Goal: Information Seeking & Learning: Learn about a topic

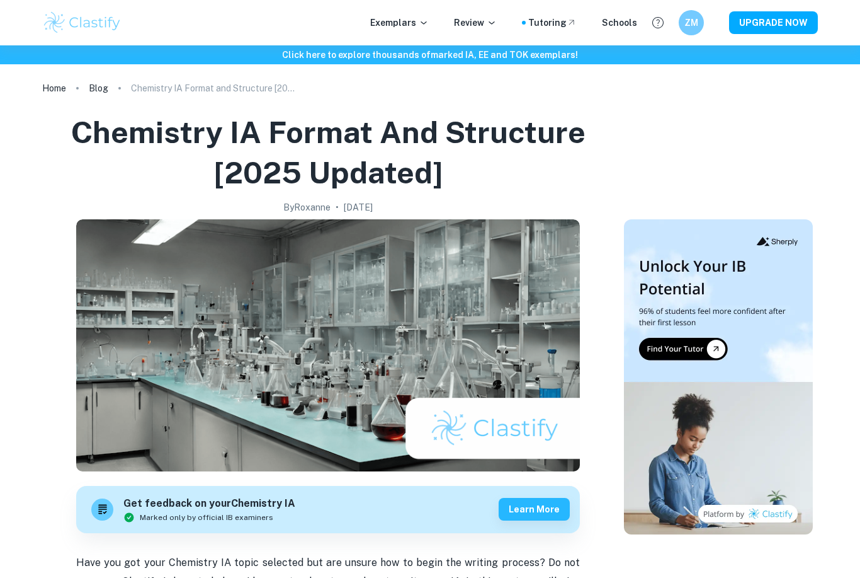
scroll to position [67, 0]
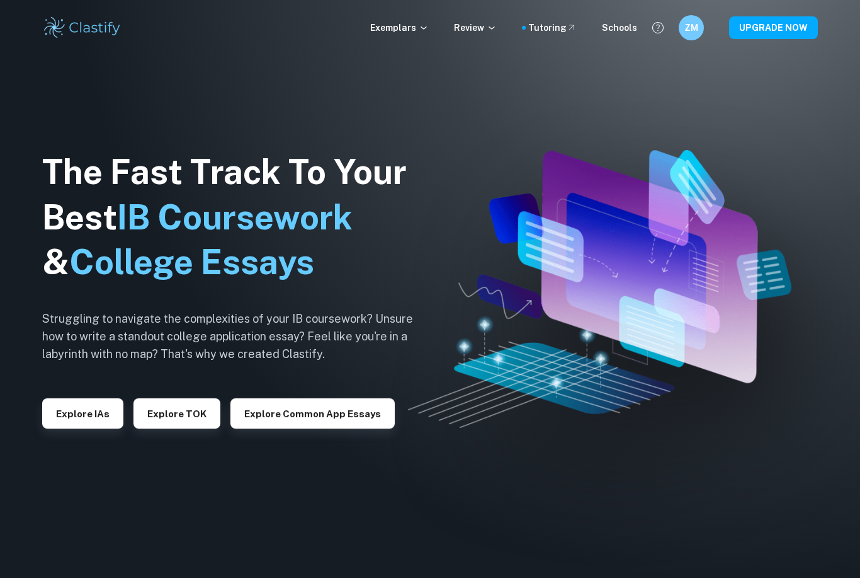
click at [86, 428] on button "Explore IAs" at bounding box center [82, 413] width 81 height 30
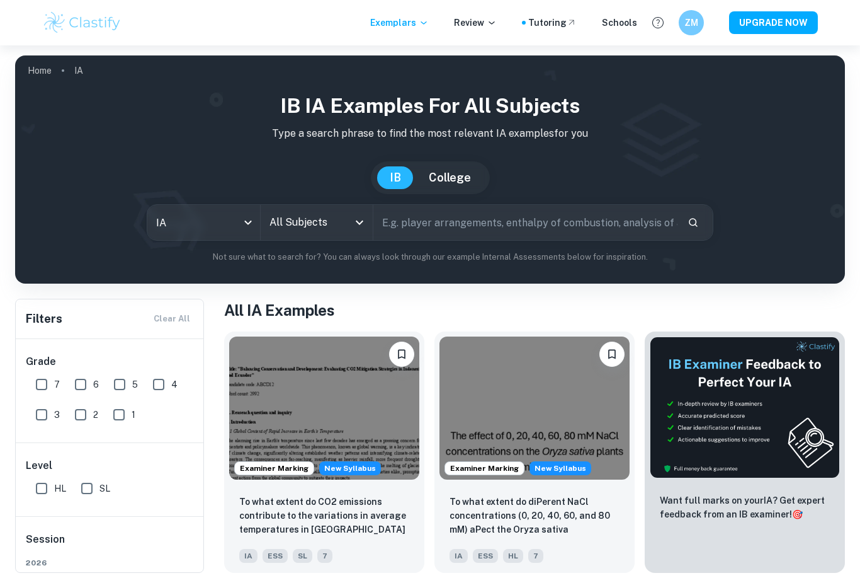
click at [456, 223] on input "text" at bounding box center [526, 222] width 304 height 35
click at [336, 216] on input "All Subjects" at bounding box center [307, 222] width 83 height 24
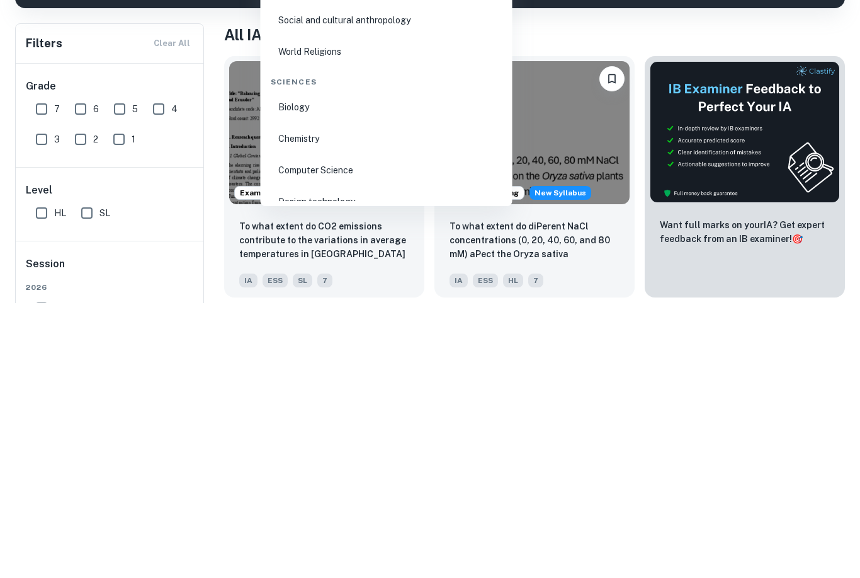
scroll to position [1856, 0]
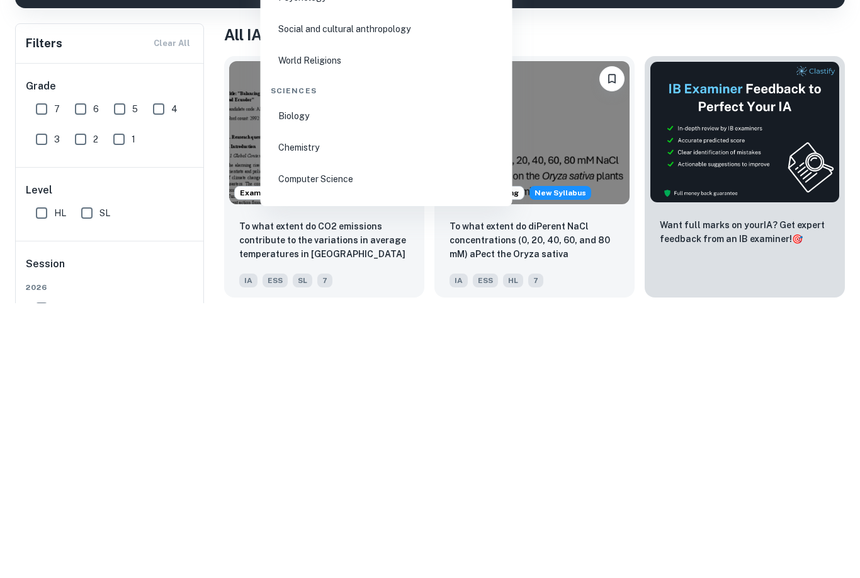
click at [352, 408] on li "Chemistry" at bounding box center [387, 422] width 242 height 29
type input "Chemistry"
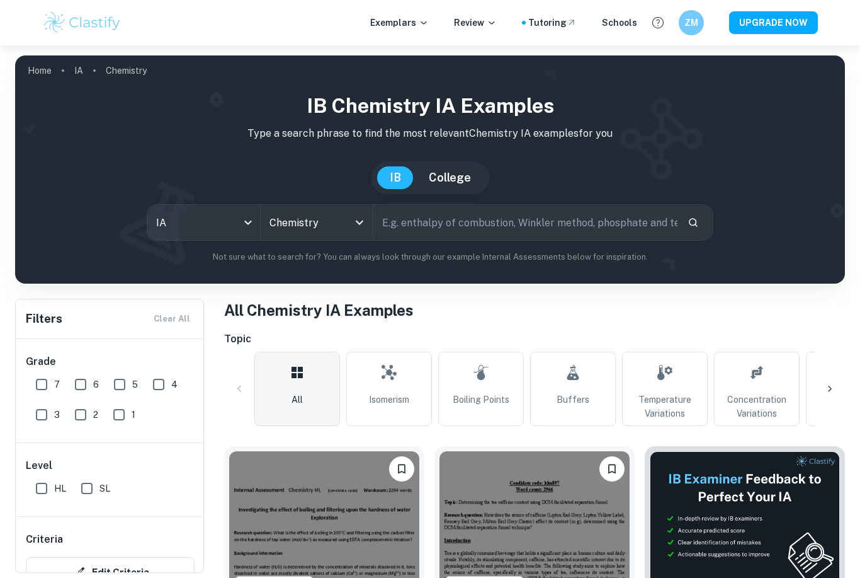
click at [45, 387] on input "7" at bounding box center [41, 384] width 25 height 25
checkbox input "true"
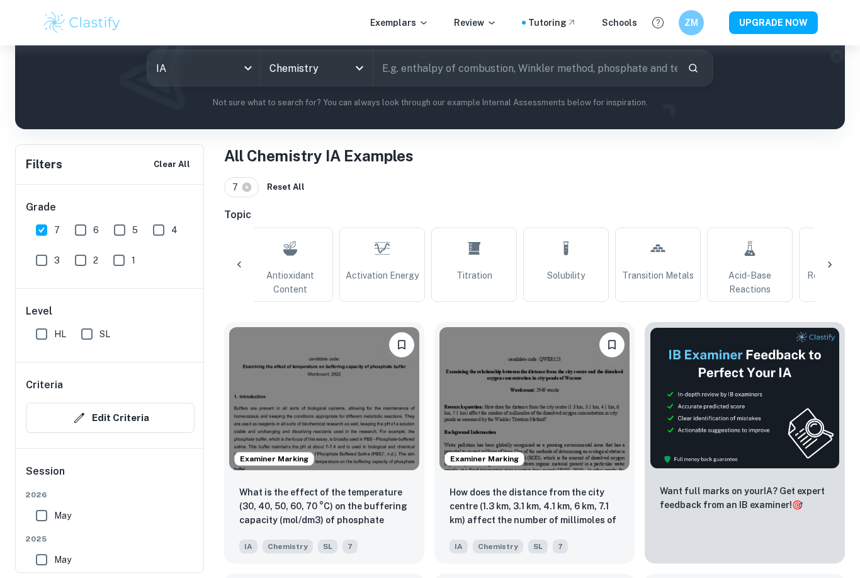
scroll to position [0, 1020]
click at [487, 268] on link "Titration" at bounding box center [473, 264] width 86 height 74
click at [480, 265] on link "Titration" at bounding box center [473, 264] width 86 height 74
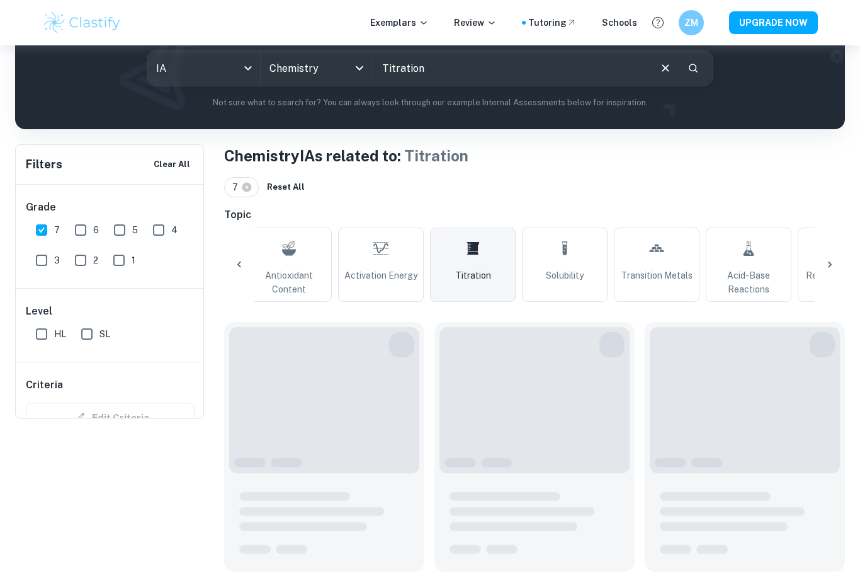
type input "Titration"
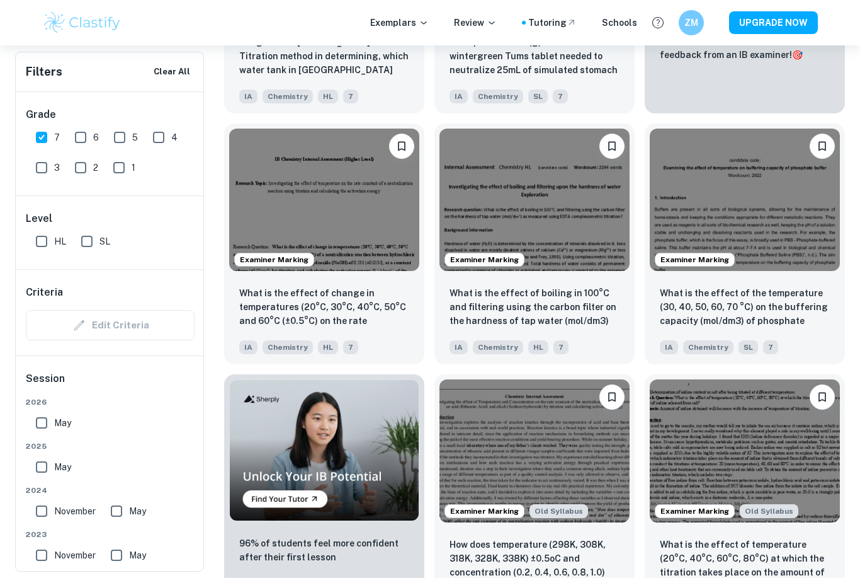
scroll to position [598, 0]
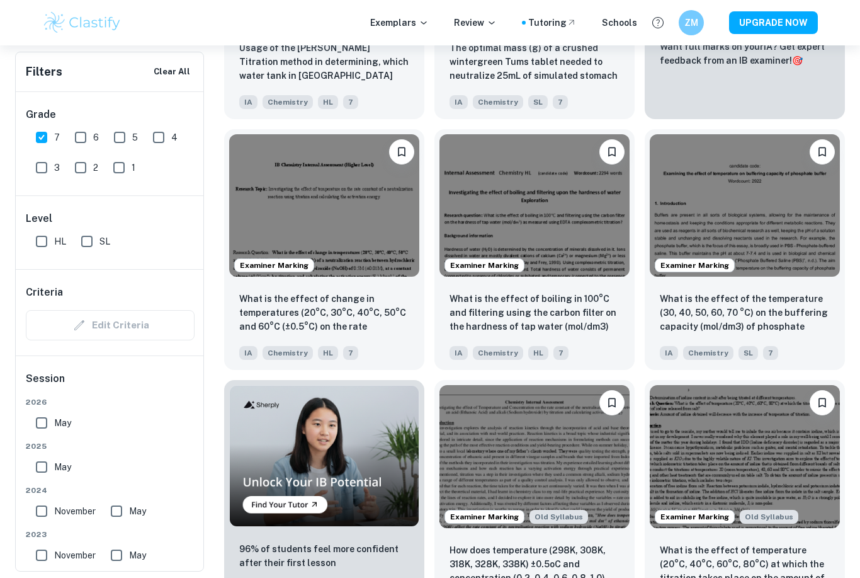
click at [389, 245] on img at bounding box center [324, 205] width 190 height 143
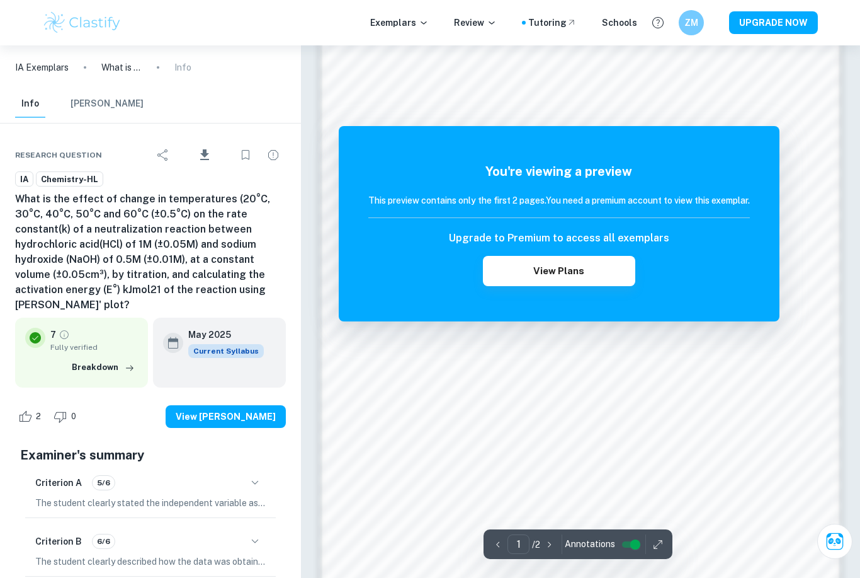
scroll to position [826, 0]
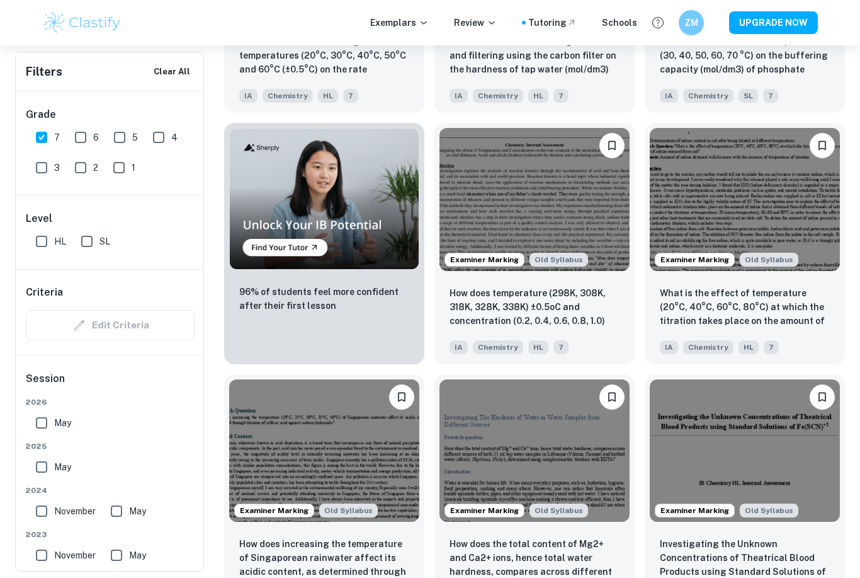
scroll to position [865, 0]
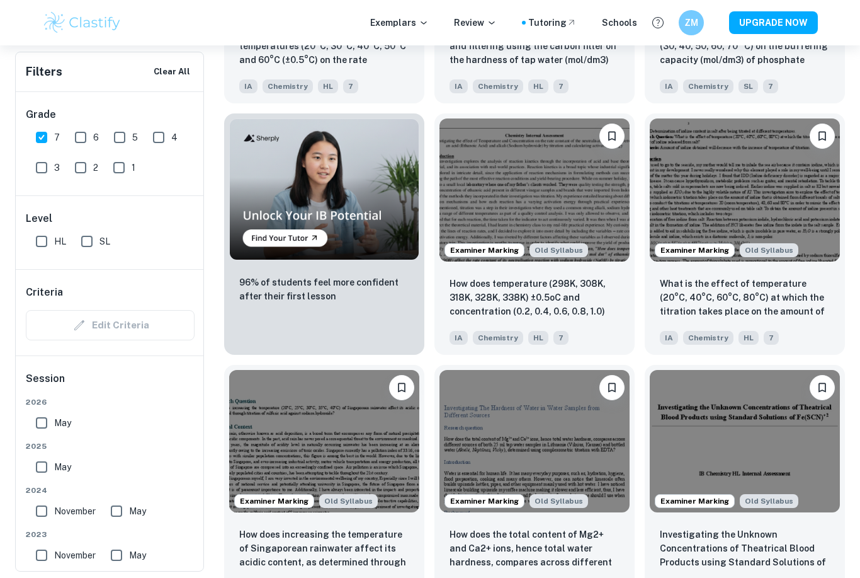
click at [360, 469] on img at bounding box center [324, 441] width 190 height 143
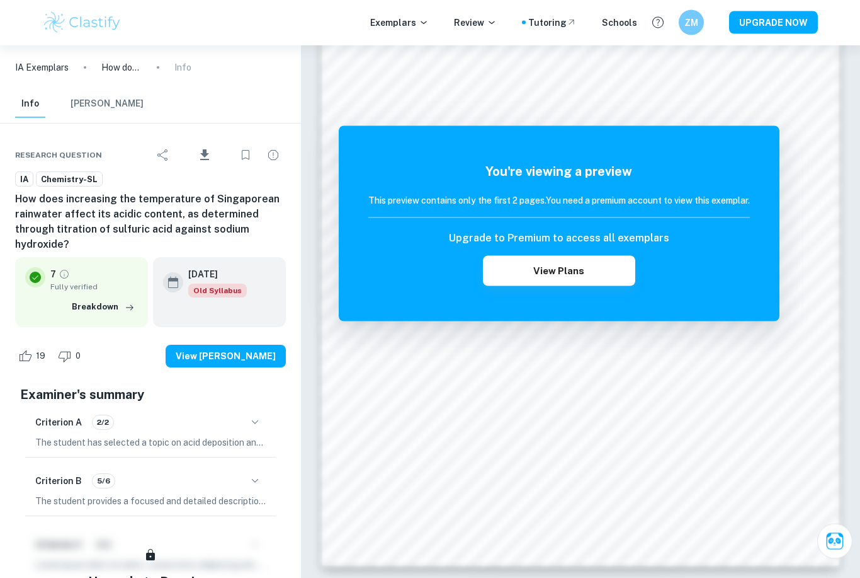
scroll to position [835, 0]
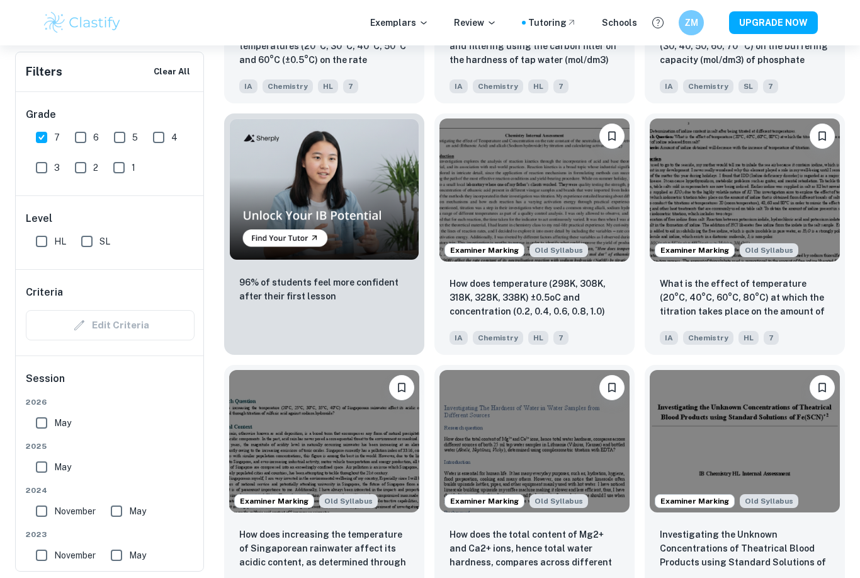
scroll to position [0, 660]
click at [755, 241] on img at bounding box center [745, 189] width 190 height 143
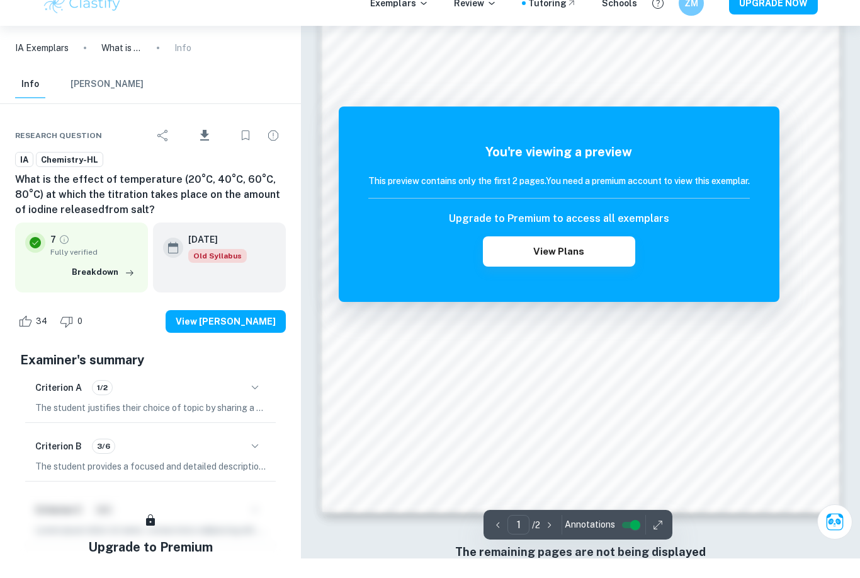
scroll to position [1004, 0]
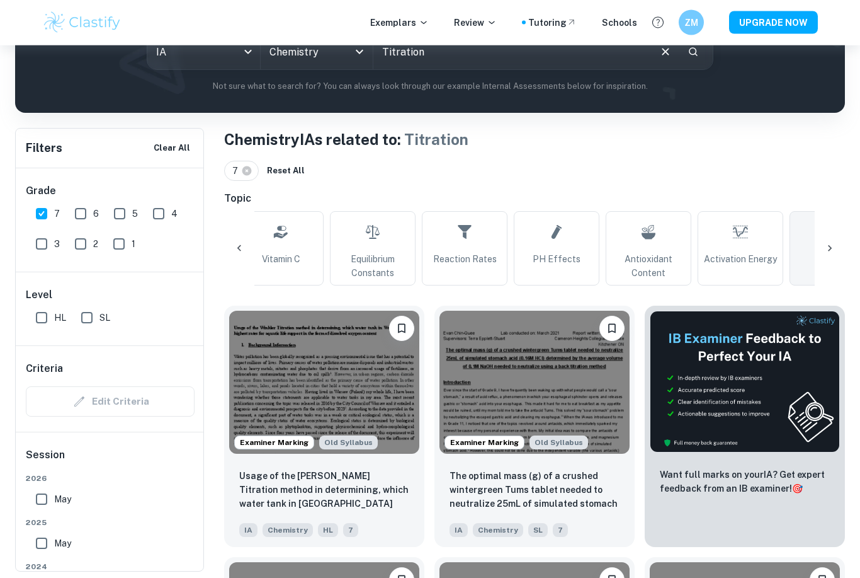
scroll to position [169, 0]
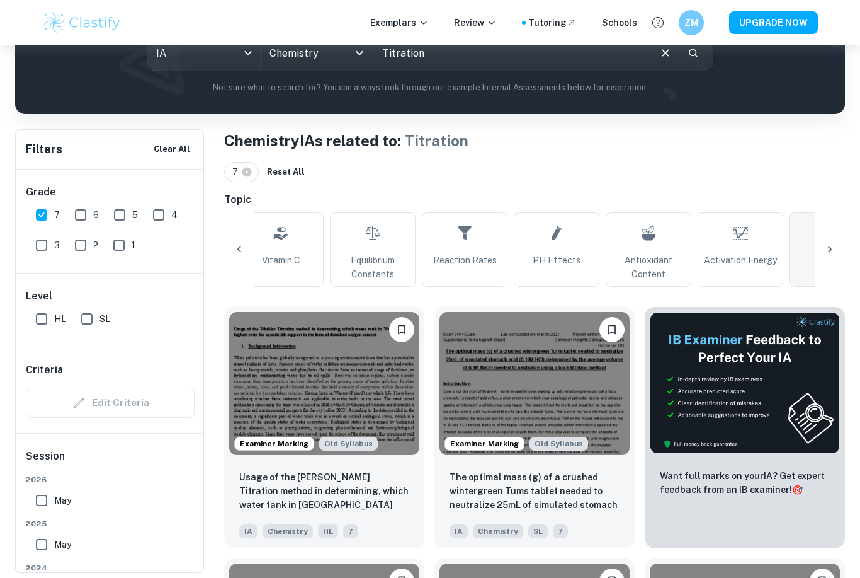
click at [384, 411] on img at bounding box center [324, 383] width 190 height 143
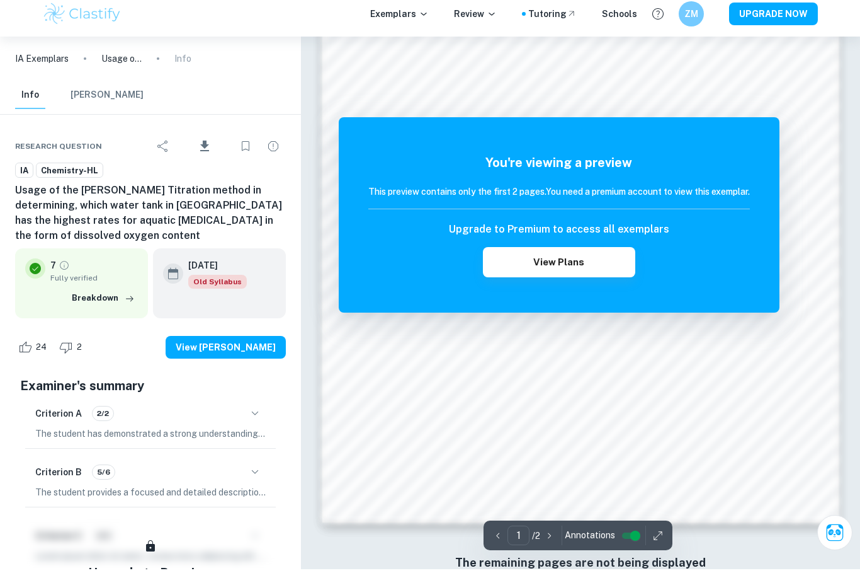
scroll to position [1000, 0]
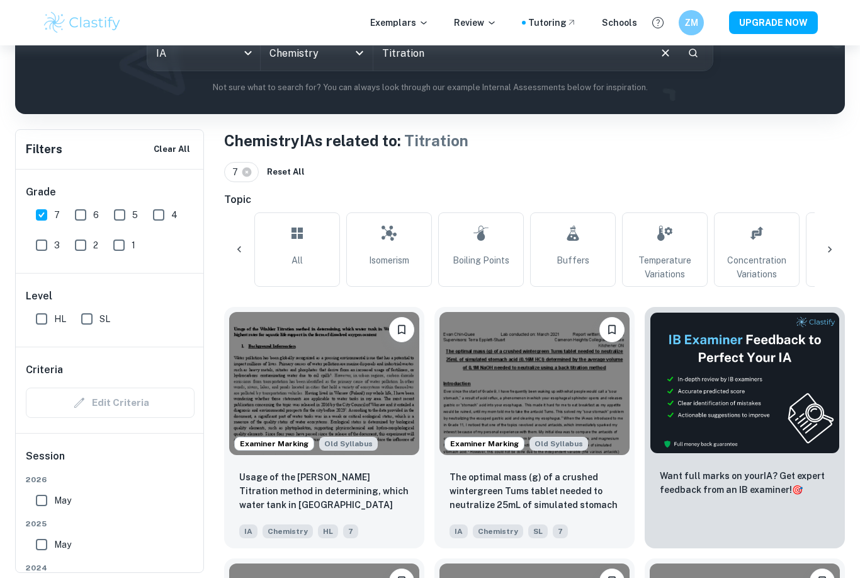
scroll to position [0, 660]
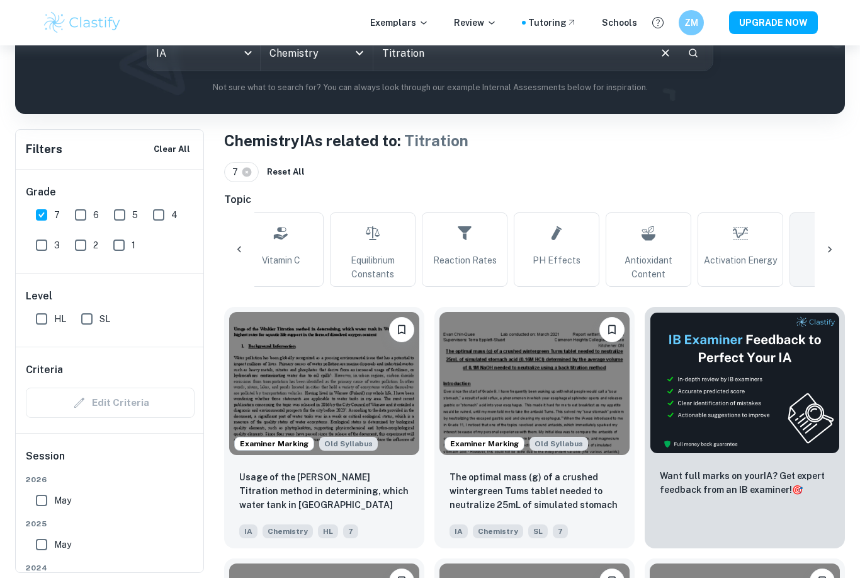
click at [562, 393] on img at bounding box center [535, 383] width 190 height 143
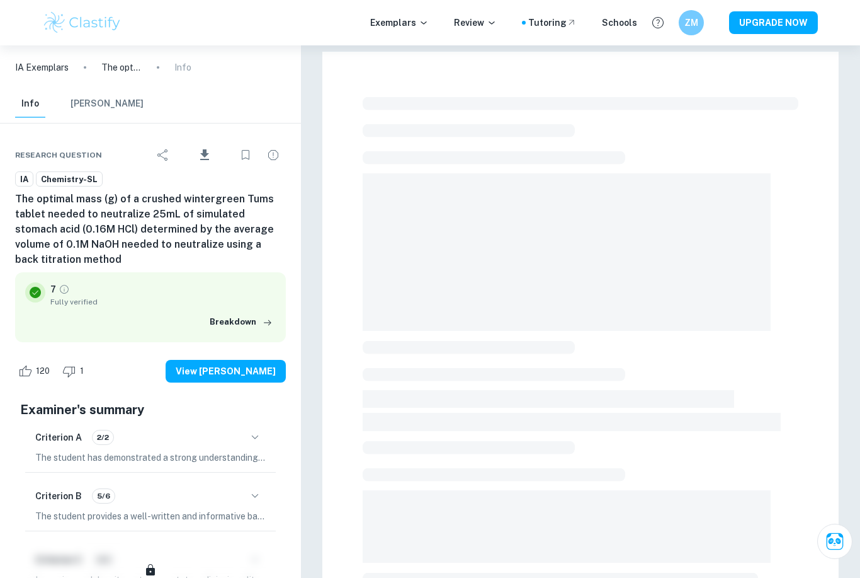
click at [503, 489] on div at bounding box center [581, 460] width 436 height 737
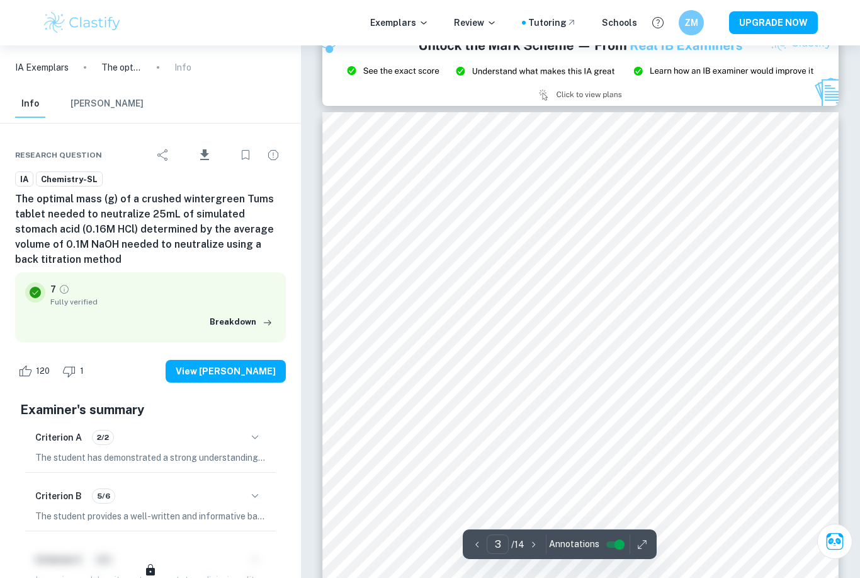
scroll to position [1461, 0]
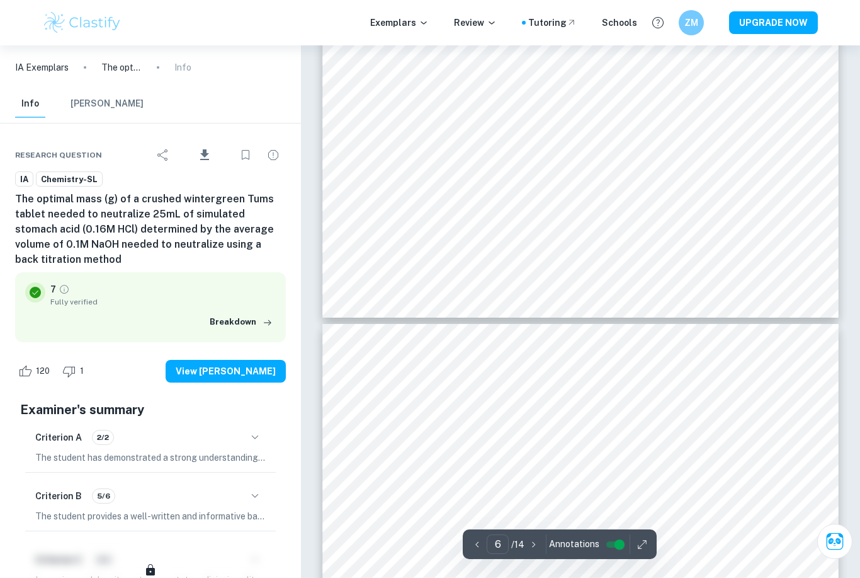
type input "7"
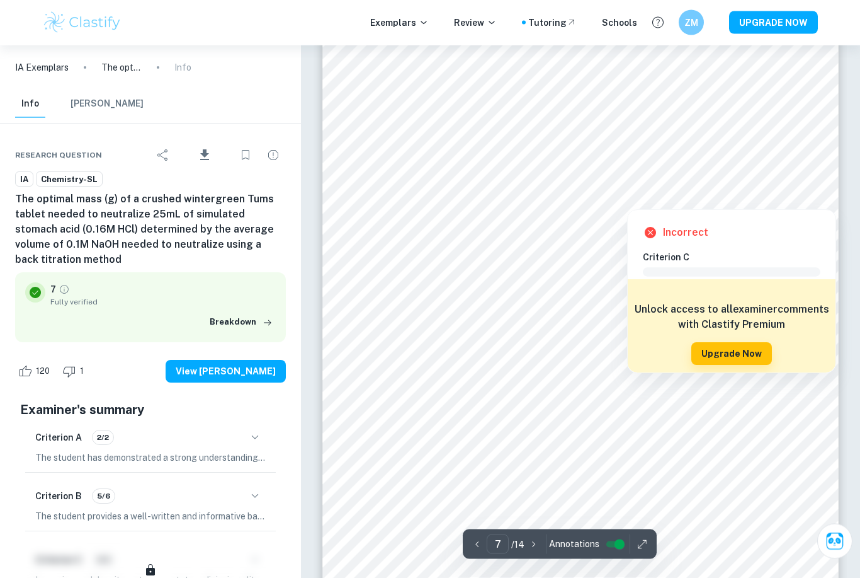
scroll to position [4305, 0]
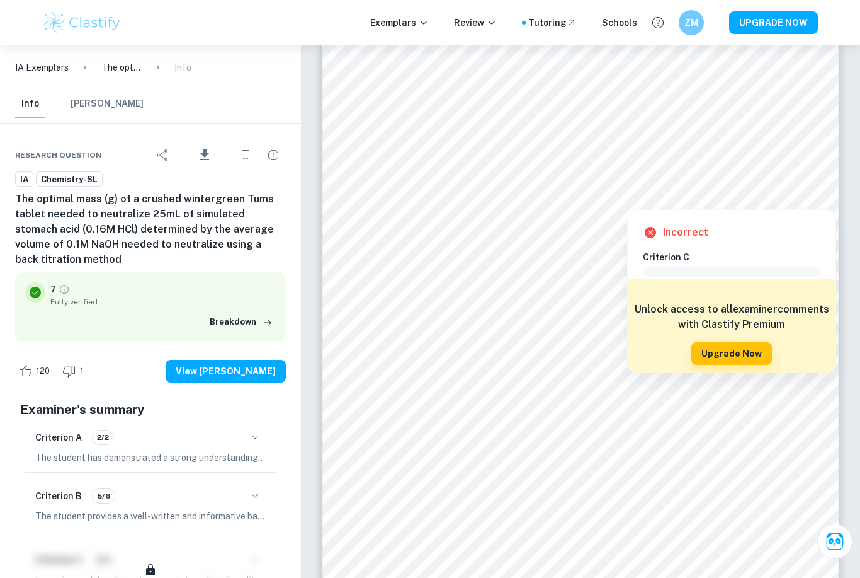
click at [244, 330] on button "Breakdown" at bounding box center [241, 321] width 69 height 19
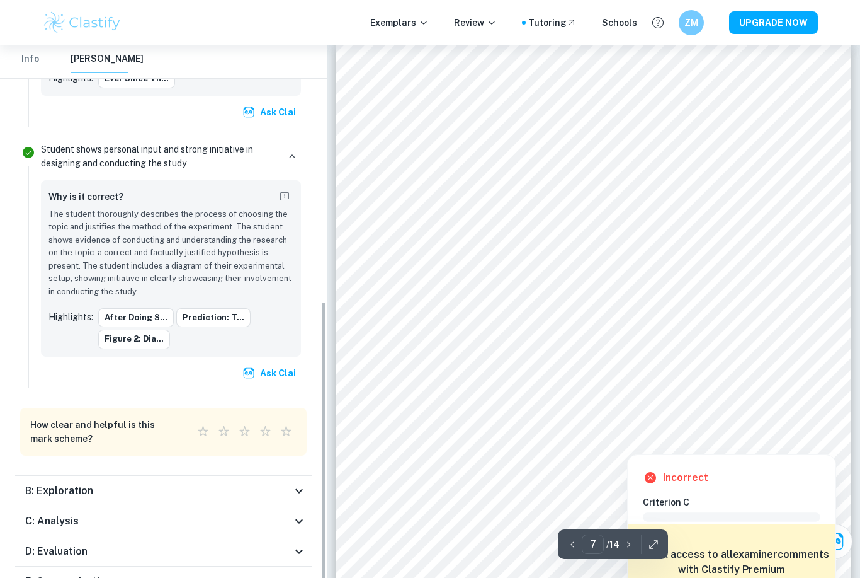
scroll to position [457, 0]
click at [299, 515] on icon at bounding box center [299, 522] width 15 height 15
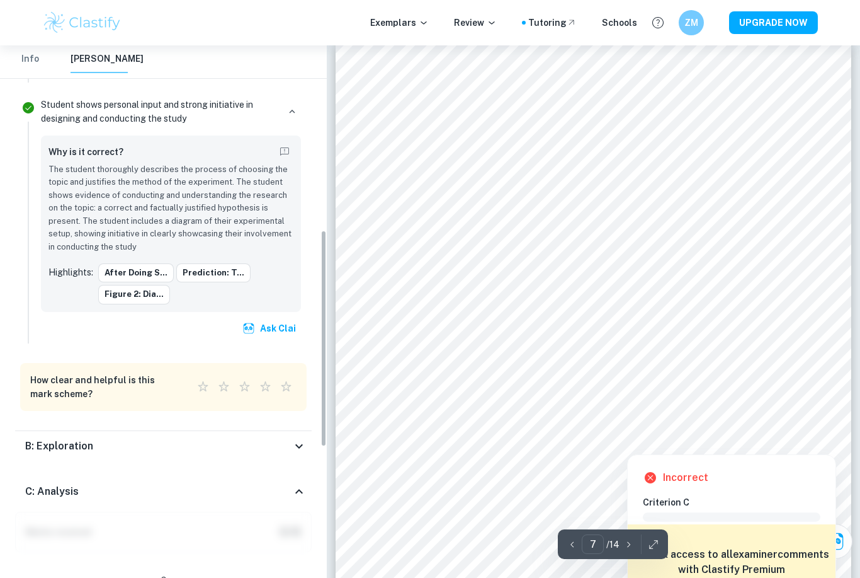
scroll to position [508, 0]
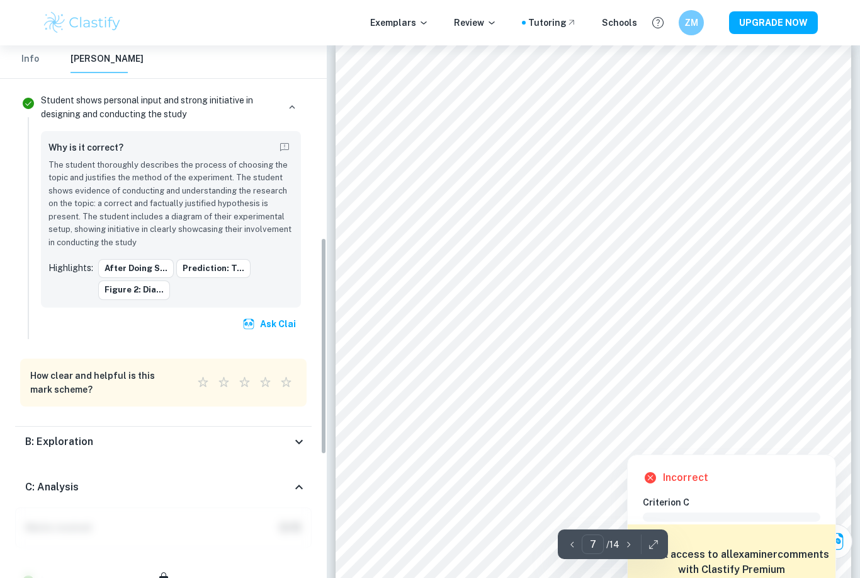
click at [302, 434] on icon at bounding box center [299, 441] width 15 height 15
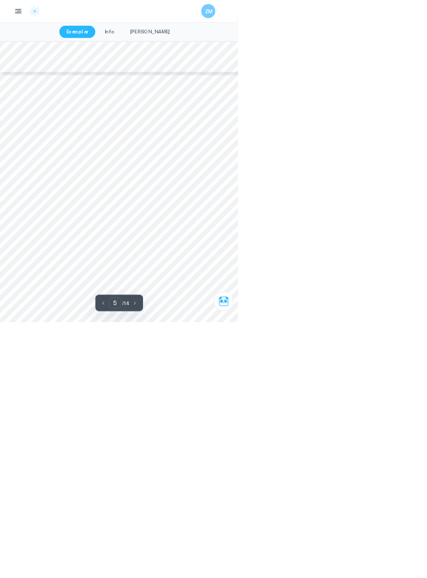
scroll to position [2645, 23]
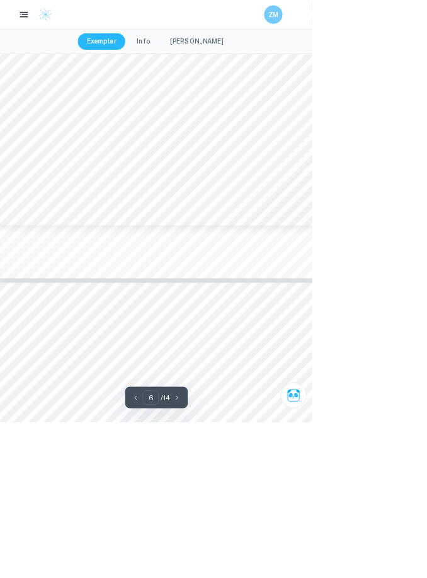
type input "7"
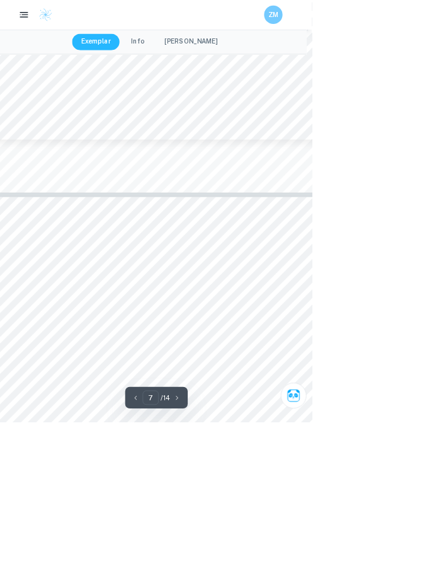
scroll to position [4467, 8]
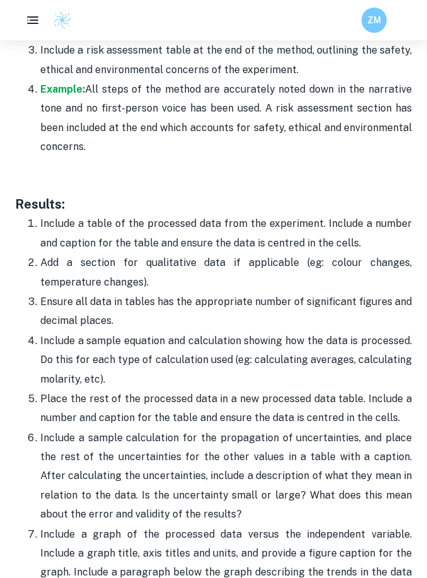
scroll to position [3001, 0]
click at [64, 332] on p "Include a sample equation and calculation showing how the data is processed. Do…" at bounding box center [226, 360] width 372 height 57
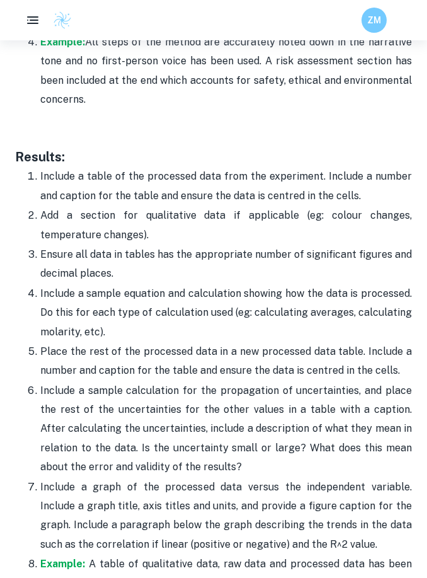
scroll to position [3056, 0]
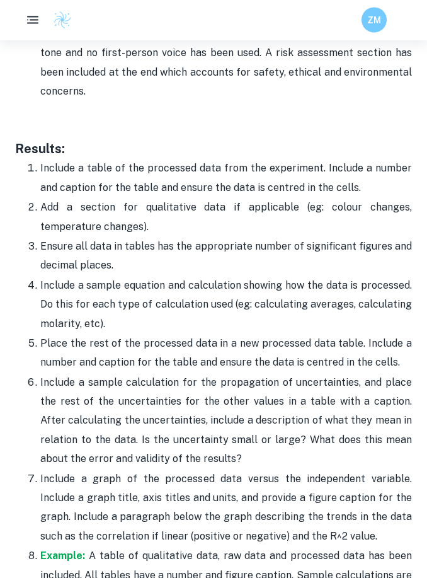
click at [49, 277] on p "Include a sample equation and calculation showing how the data is processed. Do…" at bounding box center [226, 305] width 372 height 57
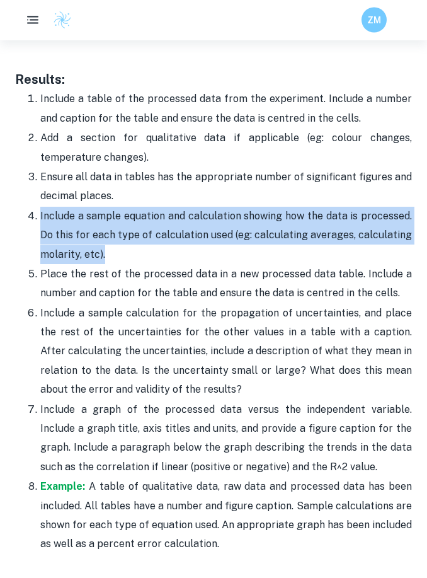
scroll to position [3129, 0]
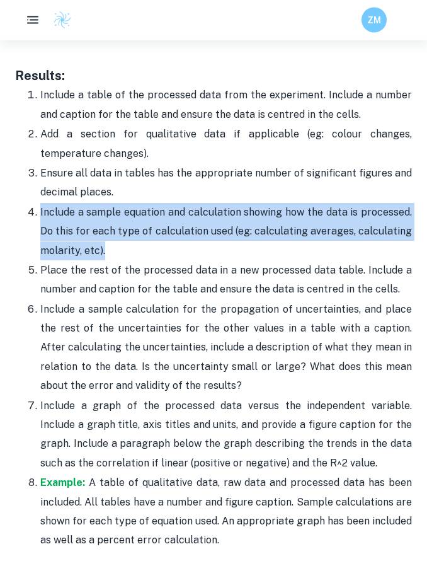
click at [70, 130] on p "Add a section for qualitative data if applicable (eg: colour changes, temperatu…" at bounding box center [226, 144] width 372 height 38
click at [53, 129] on p "Add a section for qualitative data if applicable (eg: colour changes, temperatu…" at bounding box center [226, 144] width 372 height 38
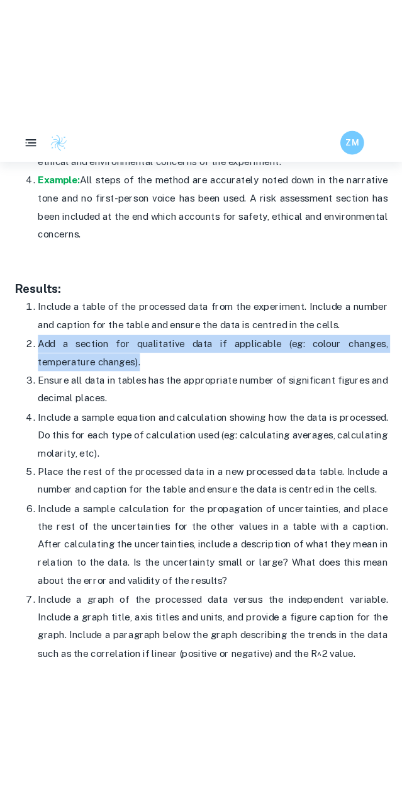
scroll to position [3023, 0]
